Goal: Task Accomplishment & Management: Manage account settings

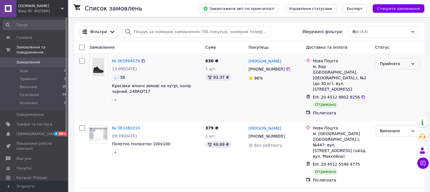
drag, startPoint x: 411, startPoint y: 61, endPoint x: 415, endPoint y: 61, distance: 4.2
click at [415, 61] on div "Прийнято" at bounding box center [397, 63] width 45 height 11
click at [392, 76] on li "Виконано" at bounding box center [397, 76] width 44 height 10
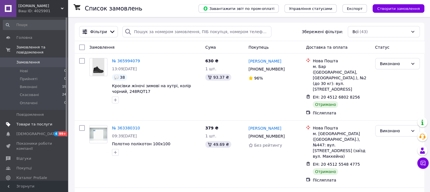
click at [40, 122] on span "Товари та послуги" at bounding box center [34, 124] width 36 height 5
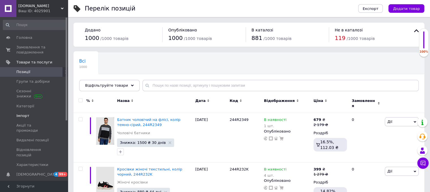
click at [20, 116] on span "Імпорт" at bounding box center [22, 115] width 13 height 5
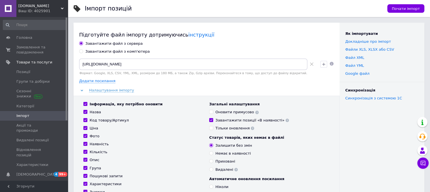
scroll to position [167, 0]
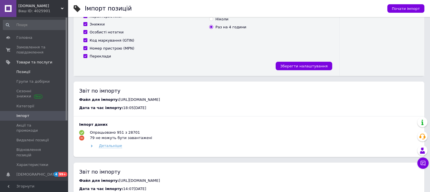
click at [23, 72] on span "Позиції" at bounding box center [23, 71] width 14 height 5
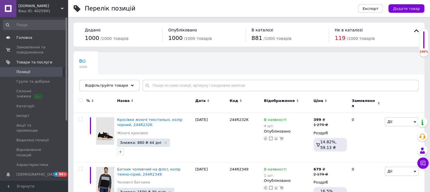
click at [32, 37] on span "Головна" at bounding box center [34, 37] width 36 height 5
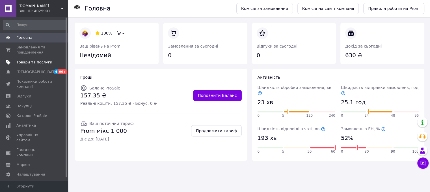
click at [44, 62] on span "Товари та послуги" at bounding box center [34, 62] width 36 height 5
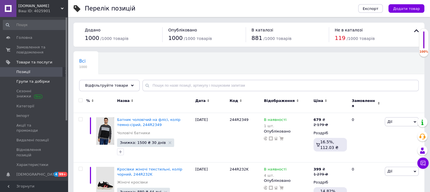
click at [45, 82] on span "Групи та добірки" at bounding box center [32, 81] width 33 height 5
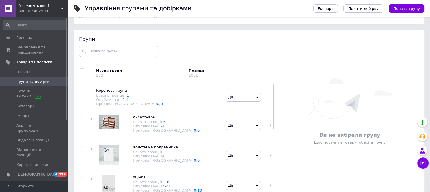
scroll to position [32, 0]
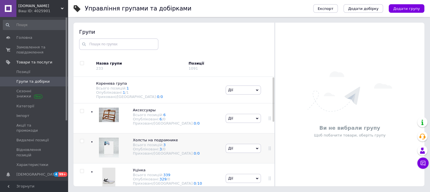
click at [256, 149] on icon at bounding box center [257, 148] width 3 height 2
click at [196, 173] on div "Уцінка Всього позицій: 339 Опубліковані: 329 / 0 Приховані/Видалені: 0 / 10" at bounding box center [157, 178] width 134 height 30
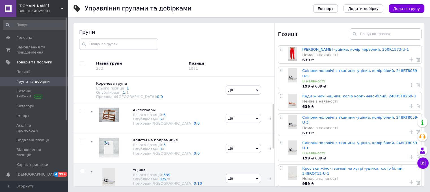
scroll to position [66, 0]
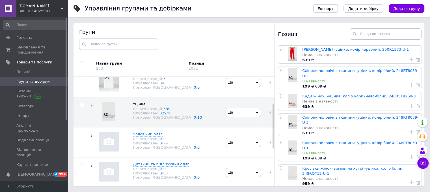
click at [273, 126] on div at bounding box center [274, 131] width 2 height 108
click at [273, 126] on div at bounding box center [274, 126] width 2 height 44
click at [256, 84] on icon at bounding box center [257, 82] width 3 height 3
click at [240, 136] on li "Видалити групу" at bounding box center [243, 142] width 35 height 13
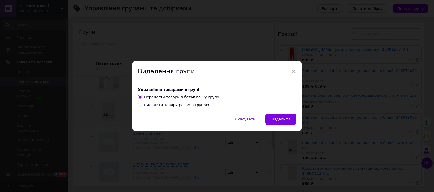
click at [163, 105] on div "Видалити товари разом з групою" at bounding box center [176, 104] width 65 height 5
click at [142, 105] on input "Видалити товари разом з групою" at bounding box center [140, 105] width 4 height 4
radio input "true"
radio input "false"
click at [284, 119] on span "Видалити" at bounding box center [280, 119] width 19 height 4
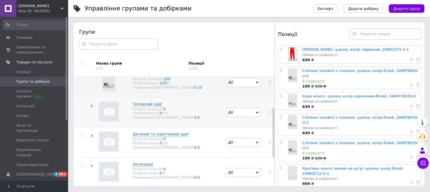
click at [81, 105] on input "checkbox" at bounding box center [82, 105] width 4 height 4
checkbox input "true"
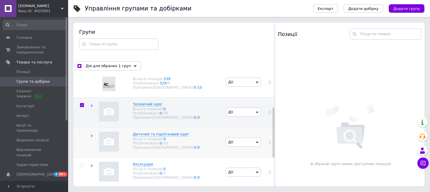
click at [82, 136] on input "checkbox" at bounding box center [82, 135] width 4 height 4
checkbox input "true"
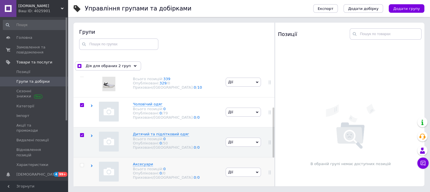
click at [82, 166] on input "checkbox" at bounding box center [82, 165] width 4 height 4
checkbox input "true"
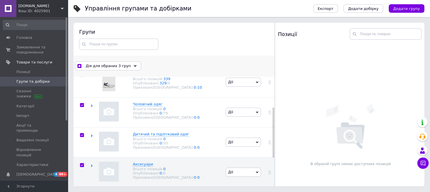
click at [134, 67] on icon at bounding box center [135, 65] width 3 height 3
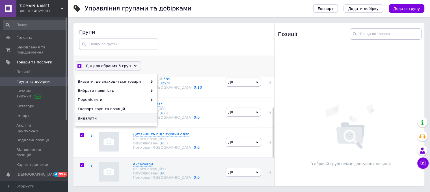
click at [107, 117] on span "Видалити" at bounding box center [116, 118] width 76 height 5
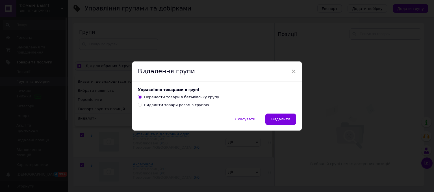
click at [144, 107] on div "Видалити товари разом з групою" at bounding box center [176, 104] width 65 height 5
click at [142, 106] on input "Видалити товари разом з групою" at bounding box center [140, 105] width 4 height 4
radio input "true"
radio input "false"
click at [277, 120] on span "Видалити" at bounding box center [280, 119] width 19 height 4
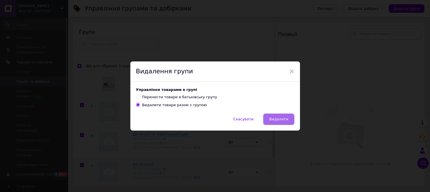
scroll to position [38, 0]
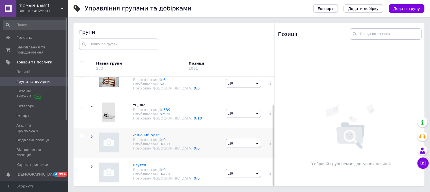
click at [81, 134] on input "checkbox" at bounding box center [82, 136] width 4 height 4
checkbox input "true"
click at [81, 165] on input "checkbox" at bounding box center [82, 166] width 4 height 4
checkbox input "true"
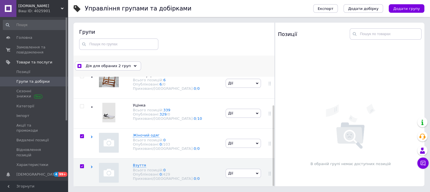
click at [131, 64] on div "Дія для обраних 2 груп" at bounding box center [108, 65] width 66 height 9
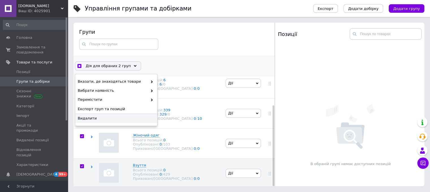
click at [104, 120] on div "Видалити" at bounding box center [116, 118] width 82 height 9
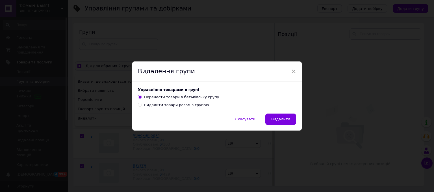
click at [145, 104] on div "Видалити товари разом з групою" at bounding box center [176, 104] width 65 height 5
click at [142, 104] on input "Видалити товари разом з групою" at bounding box center [140, 105] width 4 height 4
radio input "true"
radio input "false"
click at [287, 120] on span "Видалити" at bounding box center [280, 119] width 19 height 4
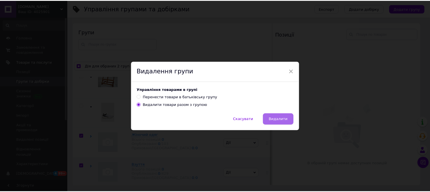
scroll to position [0, 0]
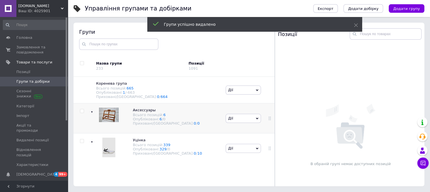
click at [83, 112] on input "checkbox" at bounding box center [82, 111] width 4 height 4
checkbox input "true"
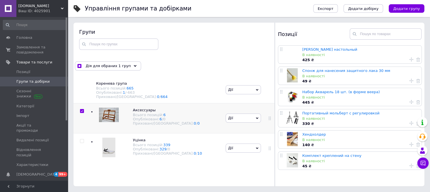
click at [256, 119] on icon at bounding box center [257, 118] width 3 height 2
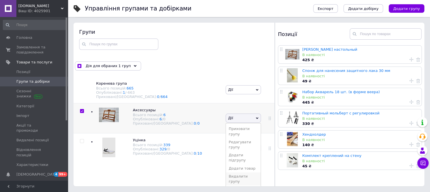
click at [236, 172] on li "Видалити групу" at bounding box center [243, 178] width 35 height 13
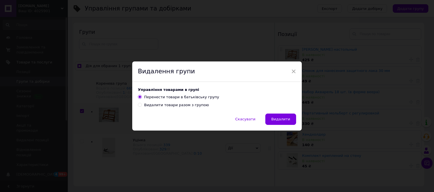
click at [182, 107] on div "Видалити товари разом з групою" at bounding box center [176, 104] width 65 height 5
click at [142, 106] on input "Видалити товари разом з групою" at bounding box center [140, 105] width 4 height 4
radio input "true"
radio input "false"
click at [275, 119] on span "Видалити" at bounding box center [280, 119] width 19 height 4
